Goal: Task Accomplishment & Management: Manage account settings

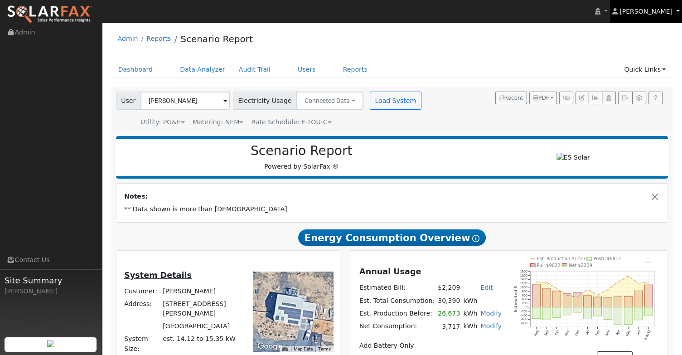
click at [643, 14] on span "[PERSON_NAME]" at bounding box center [646, 11] width 53 height 7
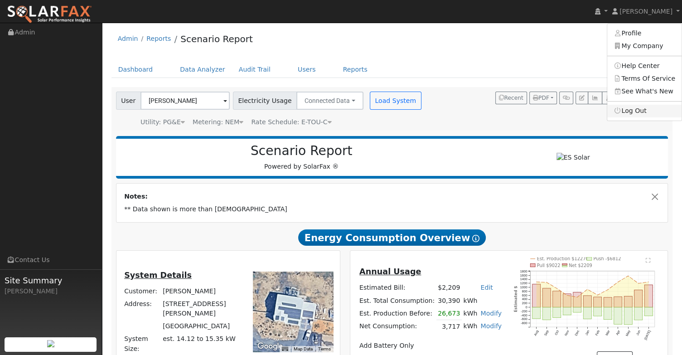
click at [642, 112] on link "Log Out" at bounding box center [644, 111] width 74 height 13
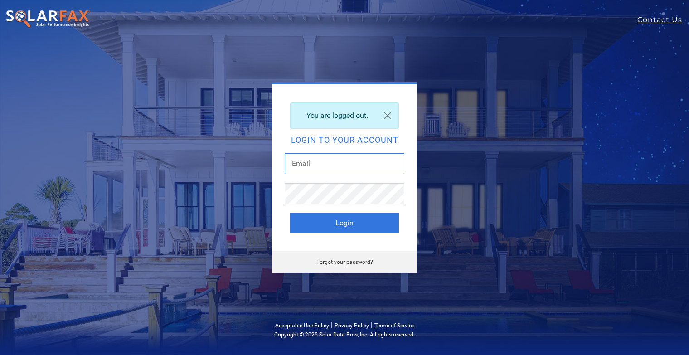
click at [310, 165] on input "text" at bounding box center [345, 163] width 120 height 21
type input "jamesmurray@essolar.com"
click at [290, 213] on button "Login" at bounding box center [344, 223] width 109 height 20
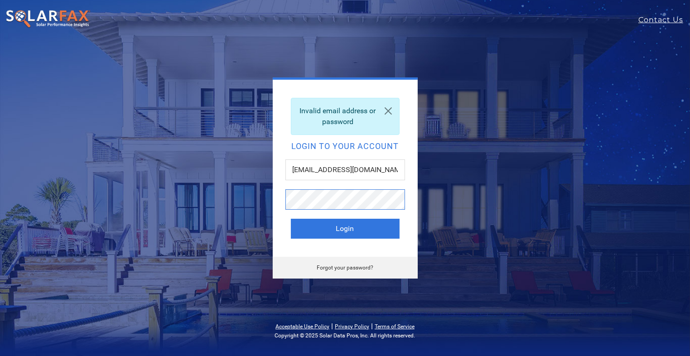
click at [291, 219] on button "Login" at bounding box center [345, 229] width 109 height 20
